Goal: Transaction & Acquisition: Book appointment/travel/reservation

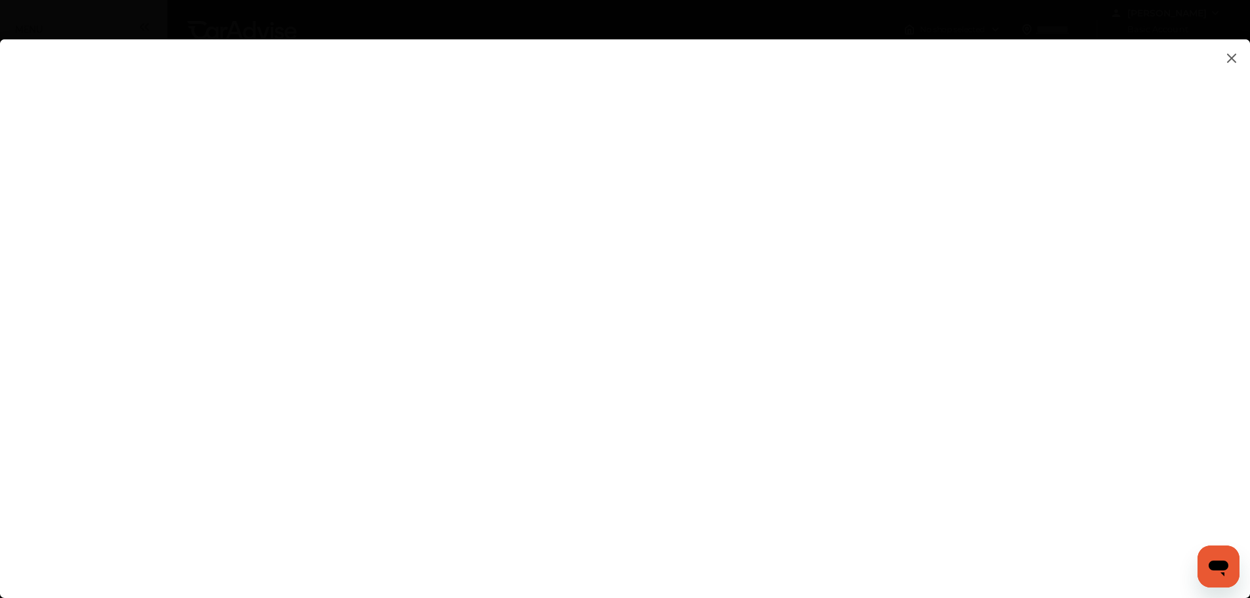
click at [1238, 257] on flutter-view at bounding box center [625, 305] width 1250 height 532
click at [863, 487] on flutter-view at bounding box center [625, 305] width 1250 height 532
click at [1039, 352] on flutter-view at bounding box center [625, 305] width 1250 height 532
click at [1235, 323] on flutter-view at bounding box center [625, 305] width 1250 height 532
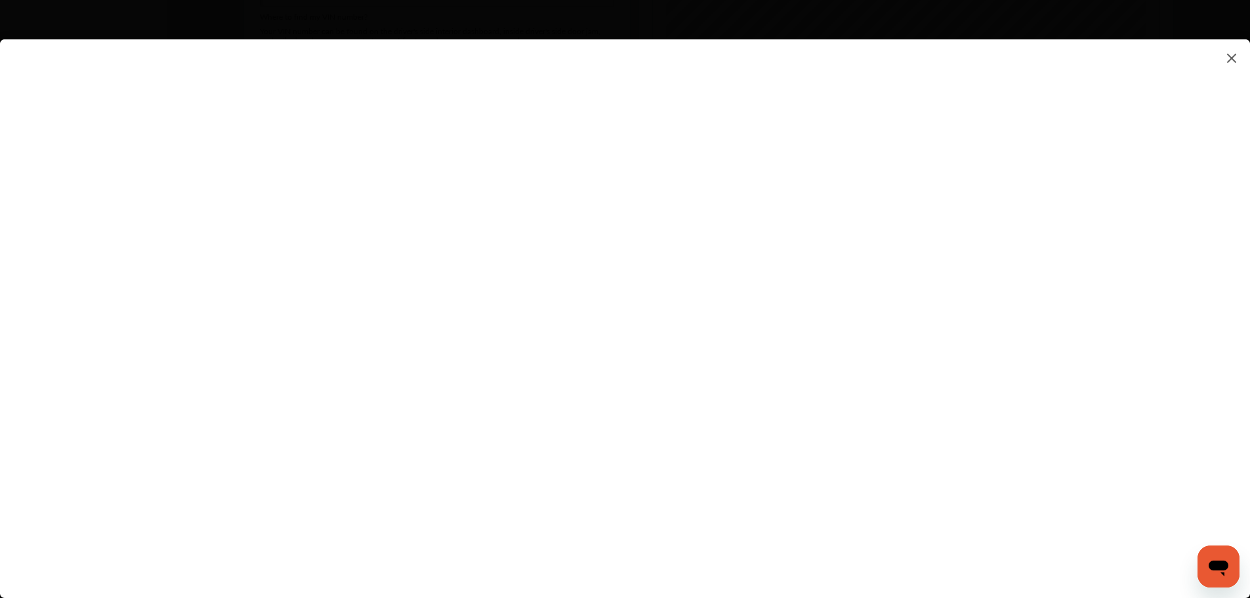
click at [870, 507] on flutter-view at bounding box center [625, 305] width 1250 height 532
click at [595, 371] on flutter-view at bounding box center [625, 305] width 1250 height 532
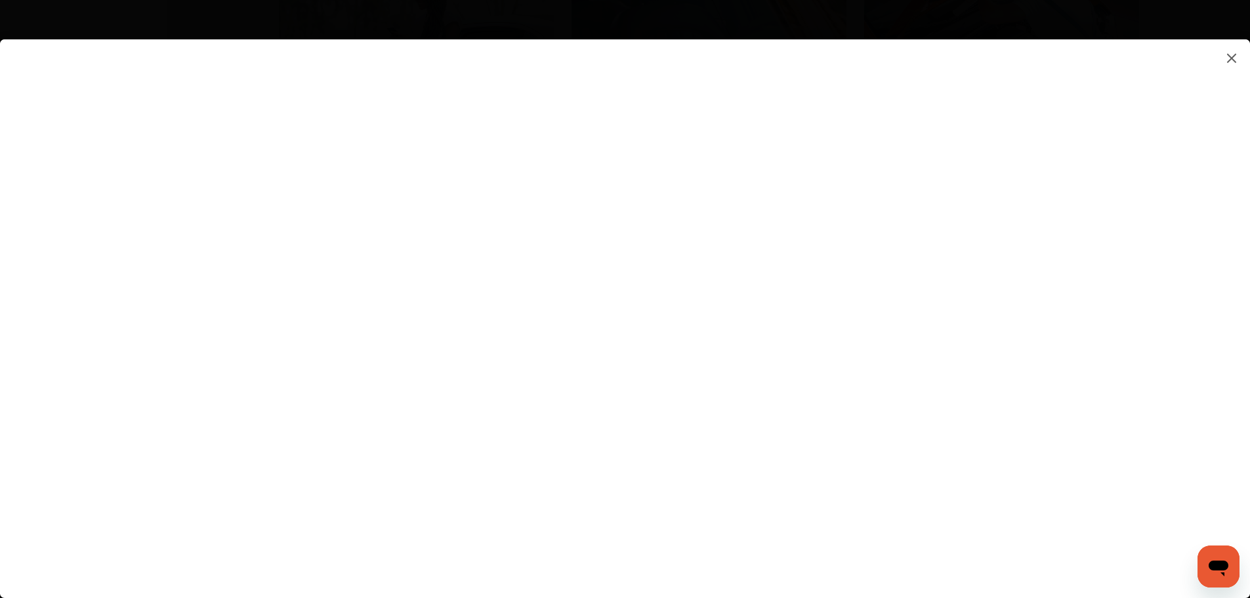
click at [1228, 55] on img at bounding box center [1232, 58] width 16 height 16
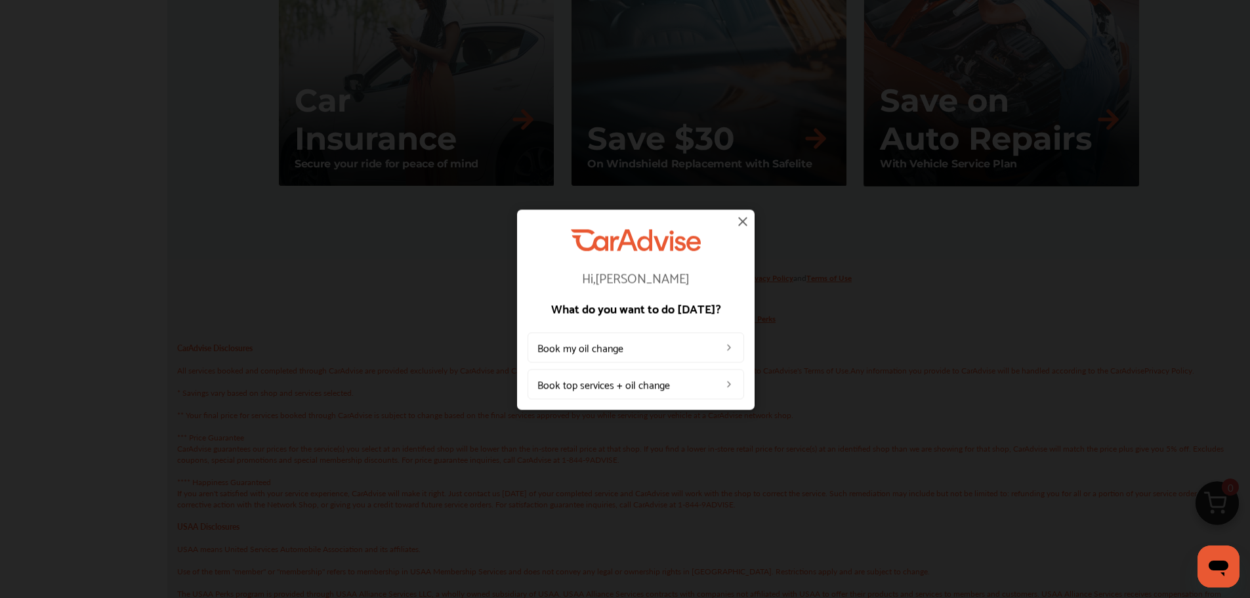
click at [734, 341] on link "Book my oil change" at bounding box center [636, 347] width 217 height 30
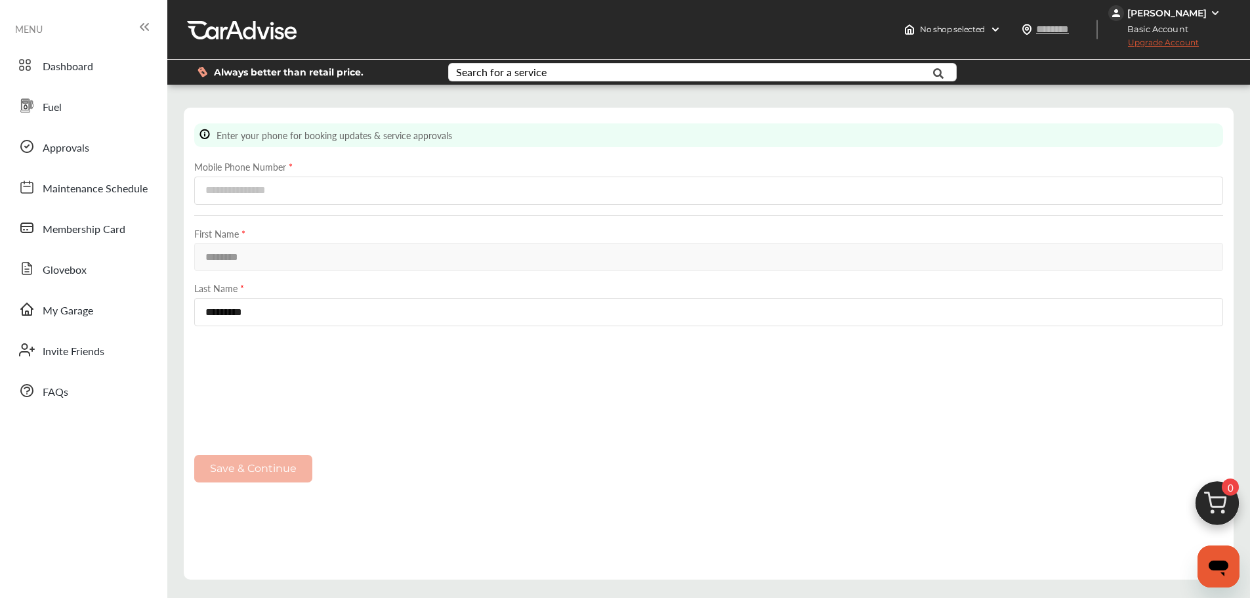
click at [66, 65] on span "Dashboard" at bounding box center [68, 66] width 51 height 17
